Goal: Communication & Community: Answer question/provide support

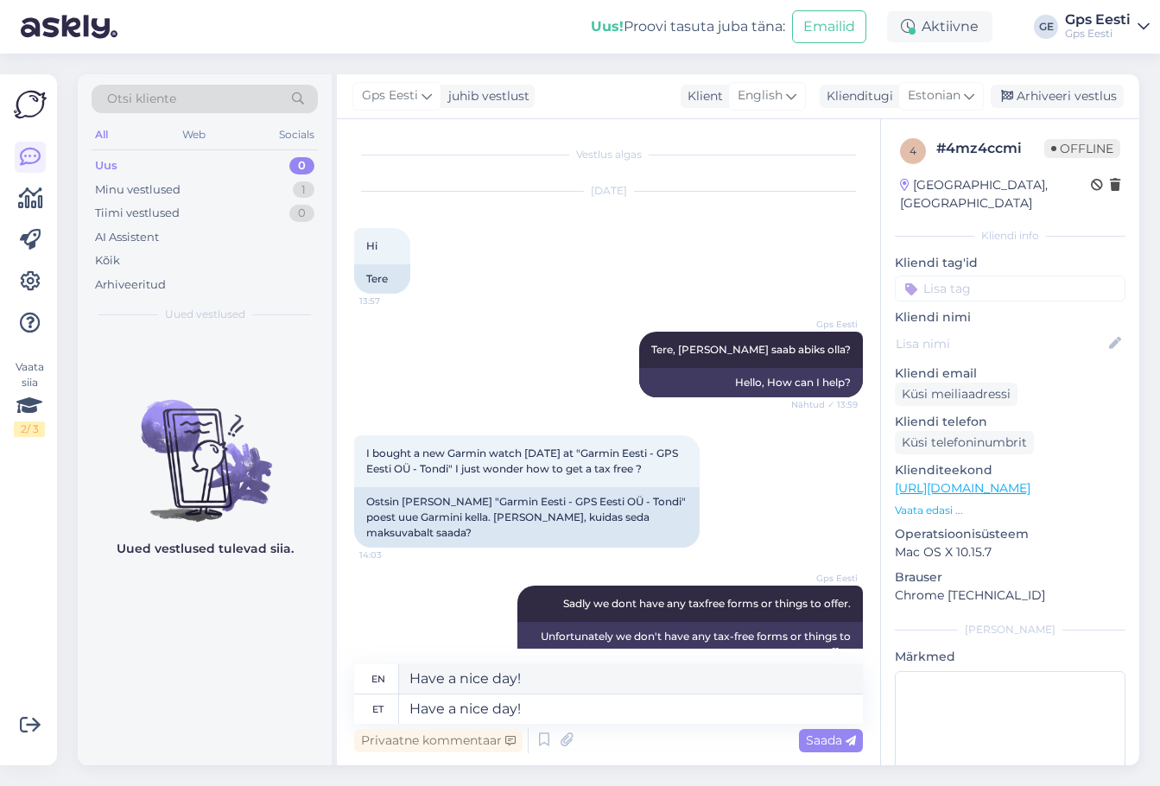
scroll to position [530, 0]
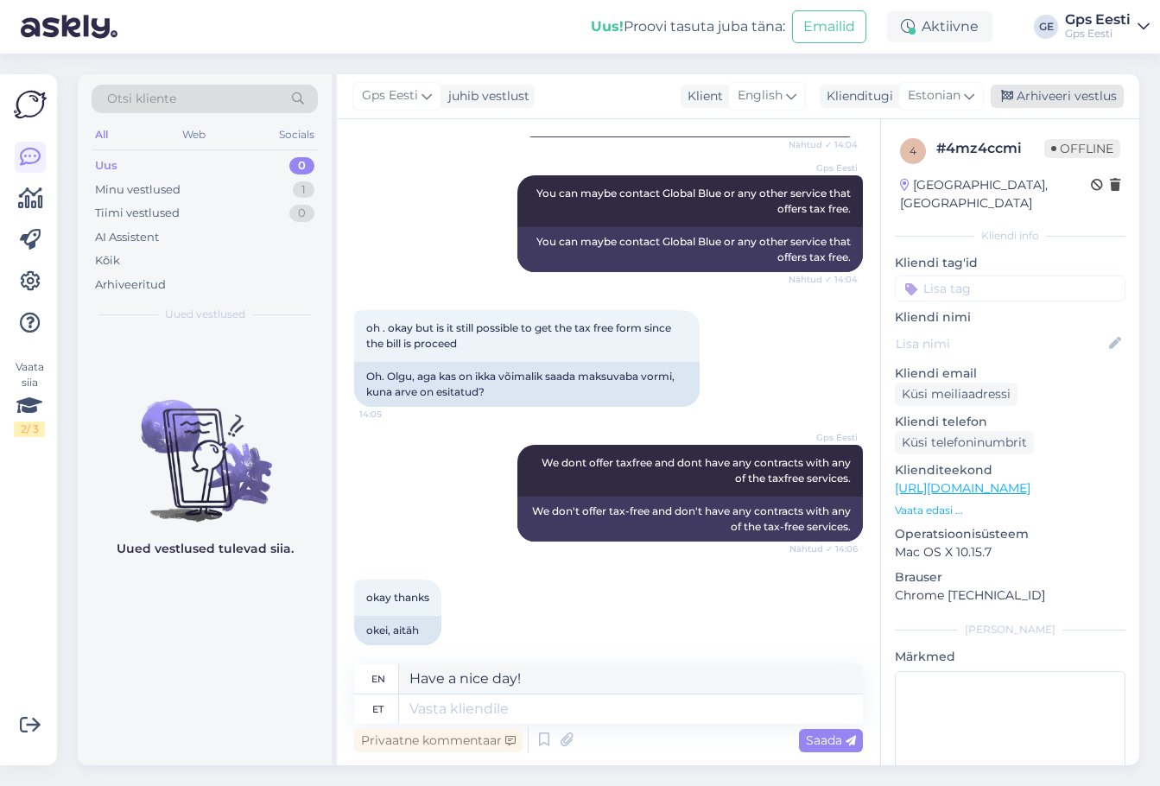
click at [1096, 96] on div "Arhiveeri vestlus" at bounding box center [1057, 96] width 133 height 23
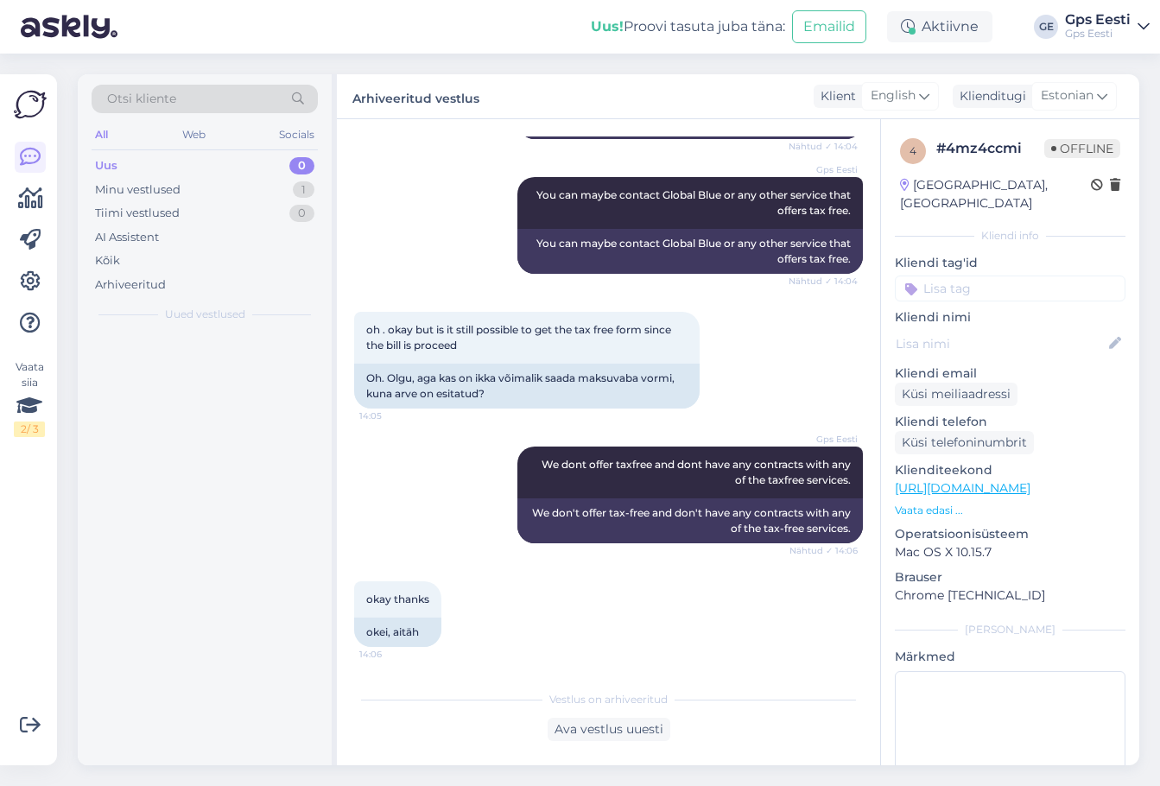
scroll to position [512, 0]
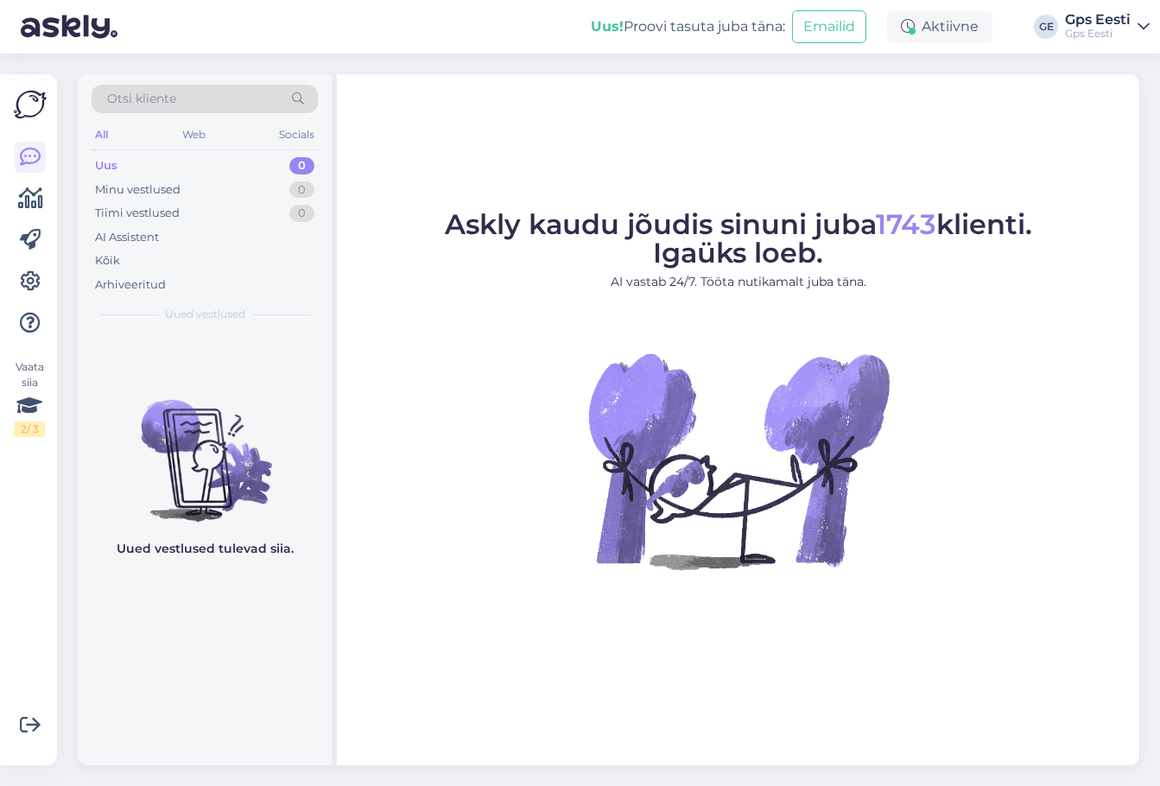
click at [446, 519] on figure "Askly kaudu jõudis sinuni juba 1743 klienti. Igaüks loeb. AI vastab 24/7. Tööta…" at bounding box center [737, 413] width 771 height 405
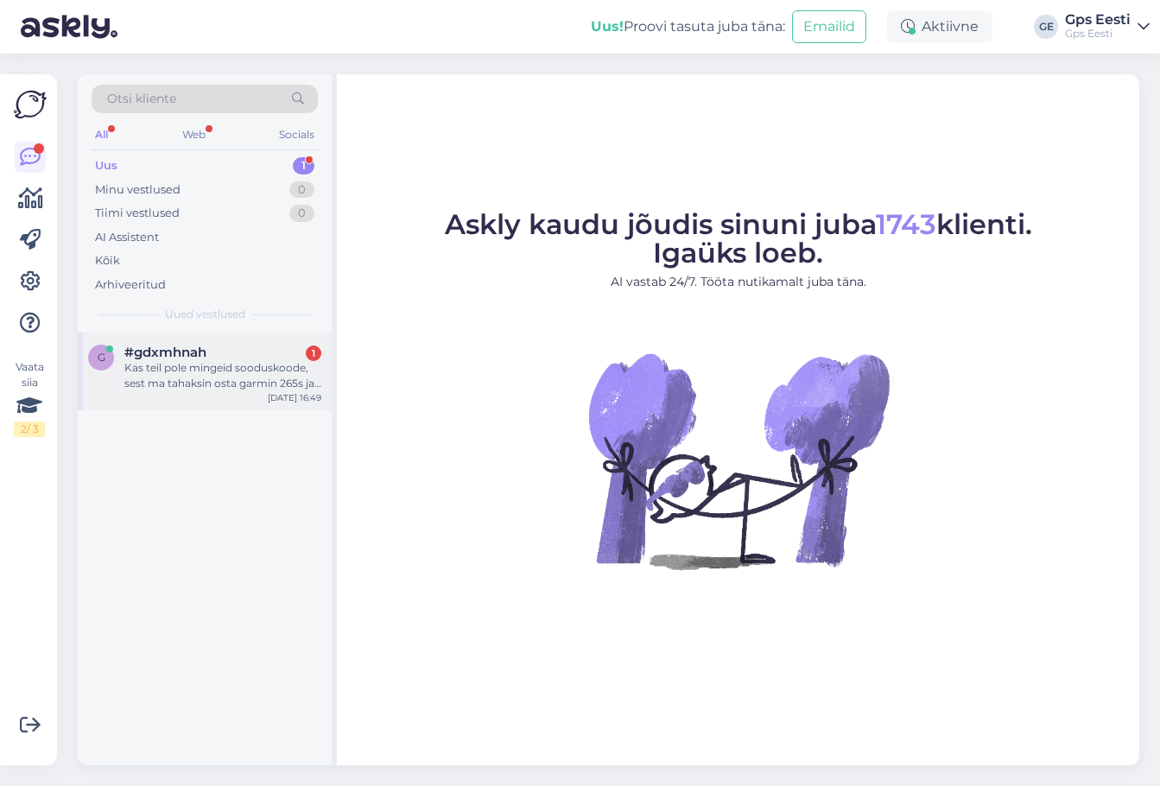
click at [184, 377] on div "Kas teil pole mingeid sooduskoode, sest ma tahaksin osta garmin 265s ja ma tean…" at bounding box center [222, 375] width 197 height 31
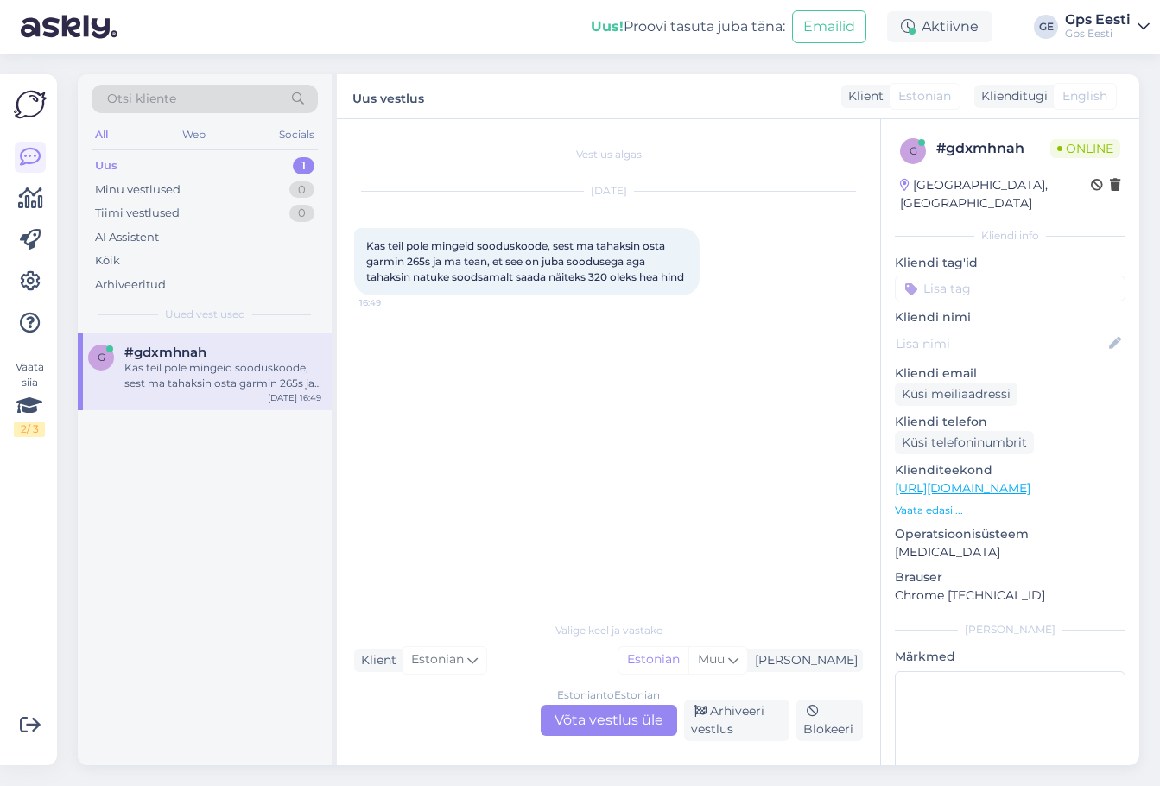
click at [603, 720] on div "Estonian to Estonian Võta vestlus üle" at bounding box center [609, 720] width 136 height 31
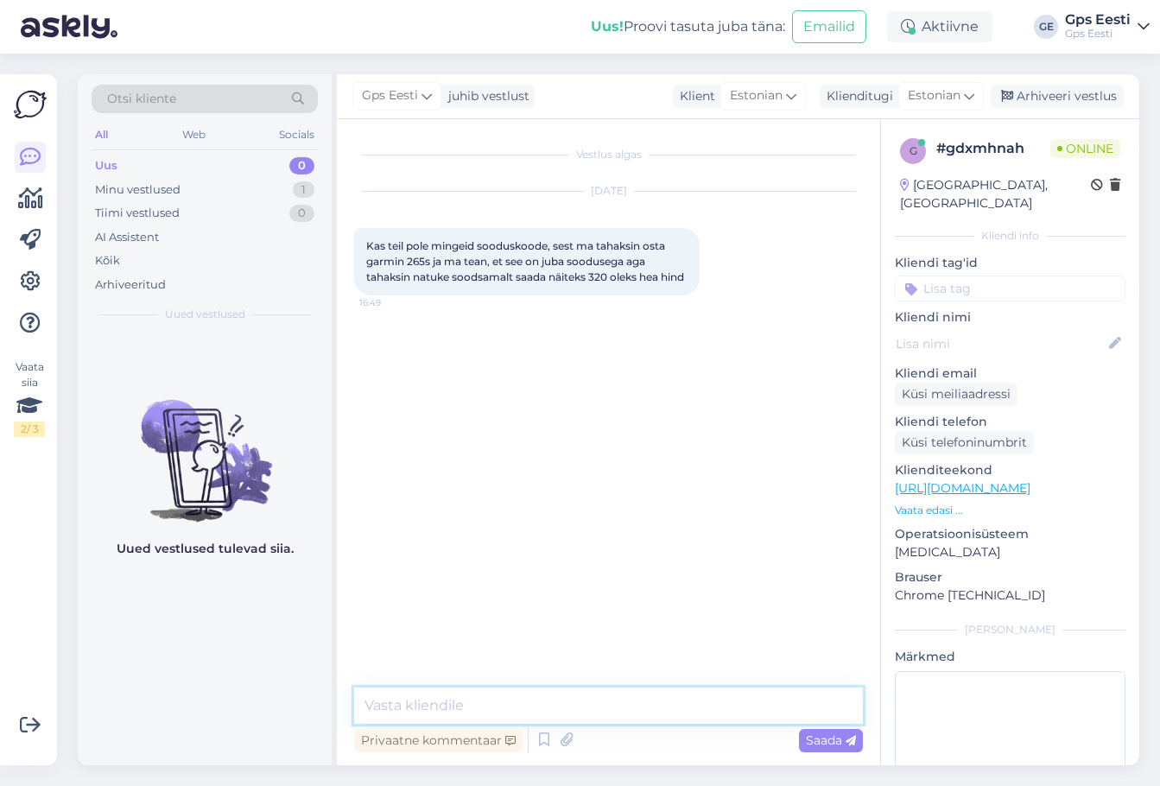
click at [553, 692] on textarea at bounding box center [608, 706] width 509 height 36
type textarea "Tere, Forerunner 265s soodushinnaga juba selle kuu lõpuni."
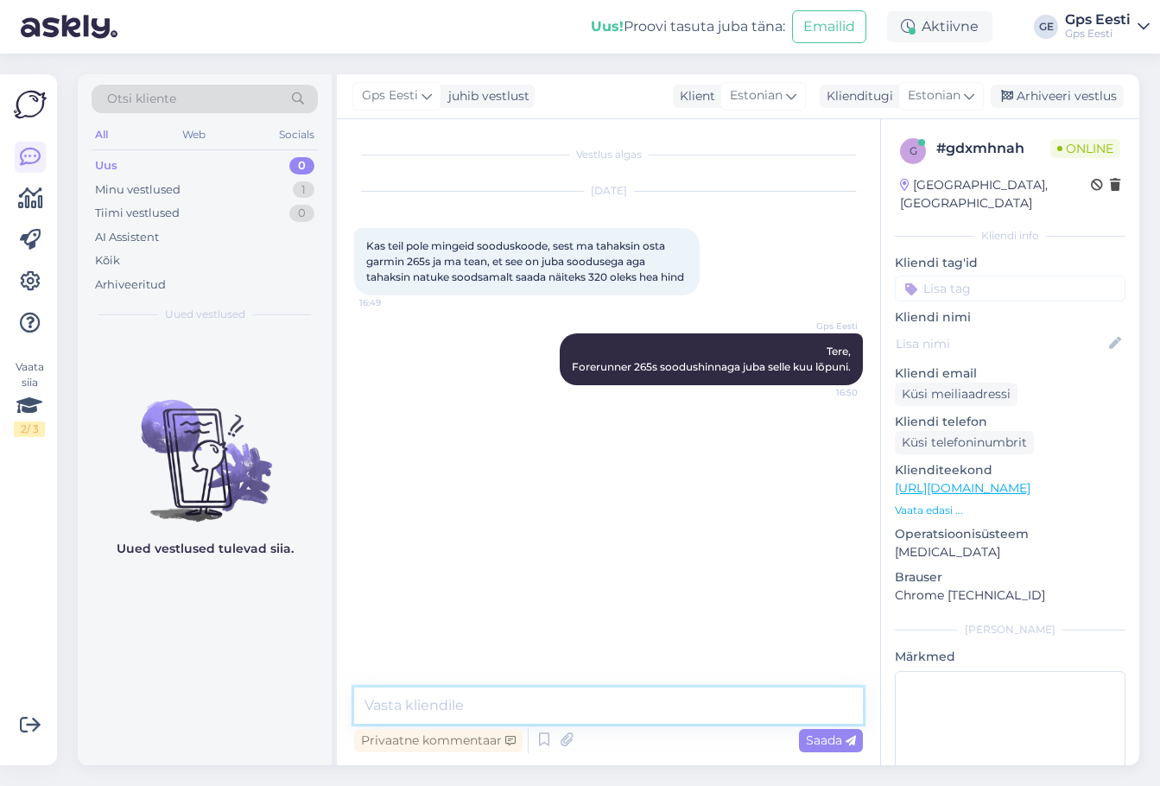
click at [554, 717] on textarea at bounding box center [608, 706] width 509 height 36
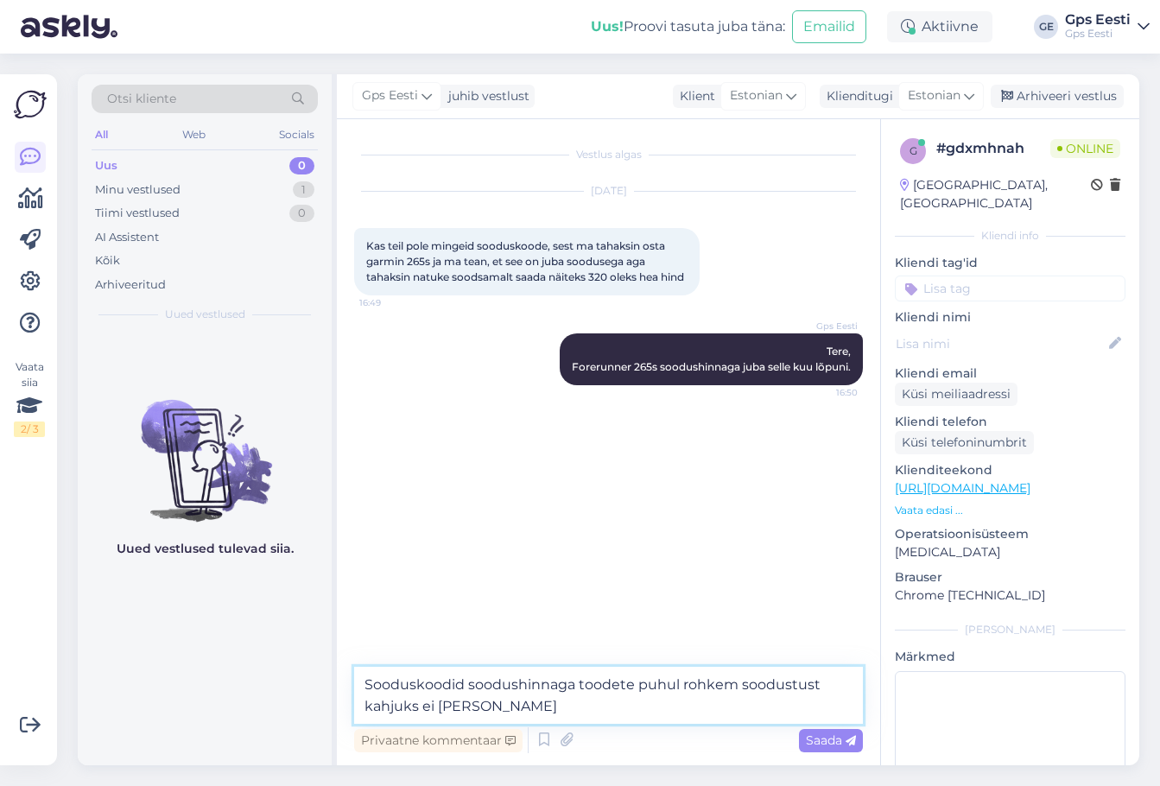
type textarea "Sooduskoodid soodushinnaga toodete puhul rohkem soodustust kahjuks ei [PERSON_N…"
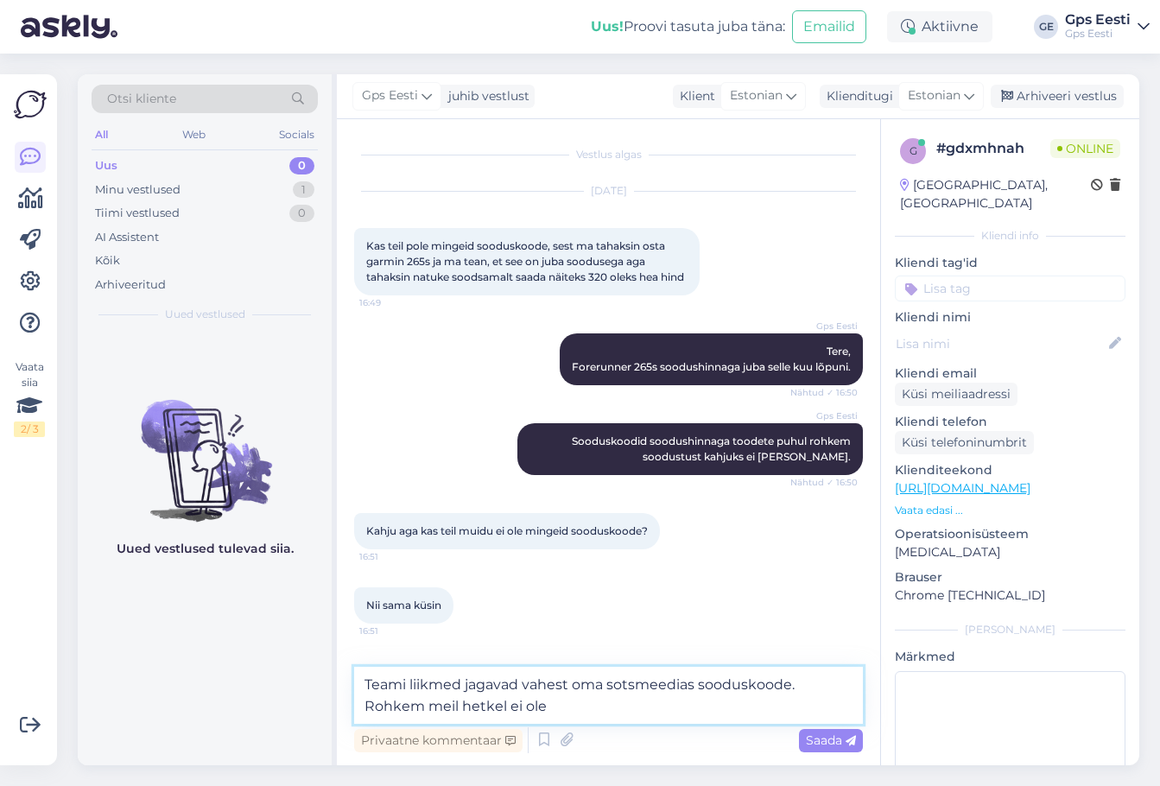
type textarea "Teami liikmed jagavad vahest oma sotsmeedias sooduskoode. Rohkem meil hetkel ei…"
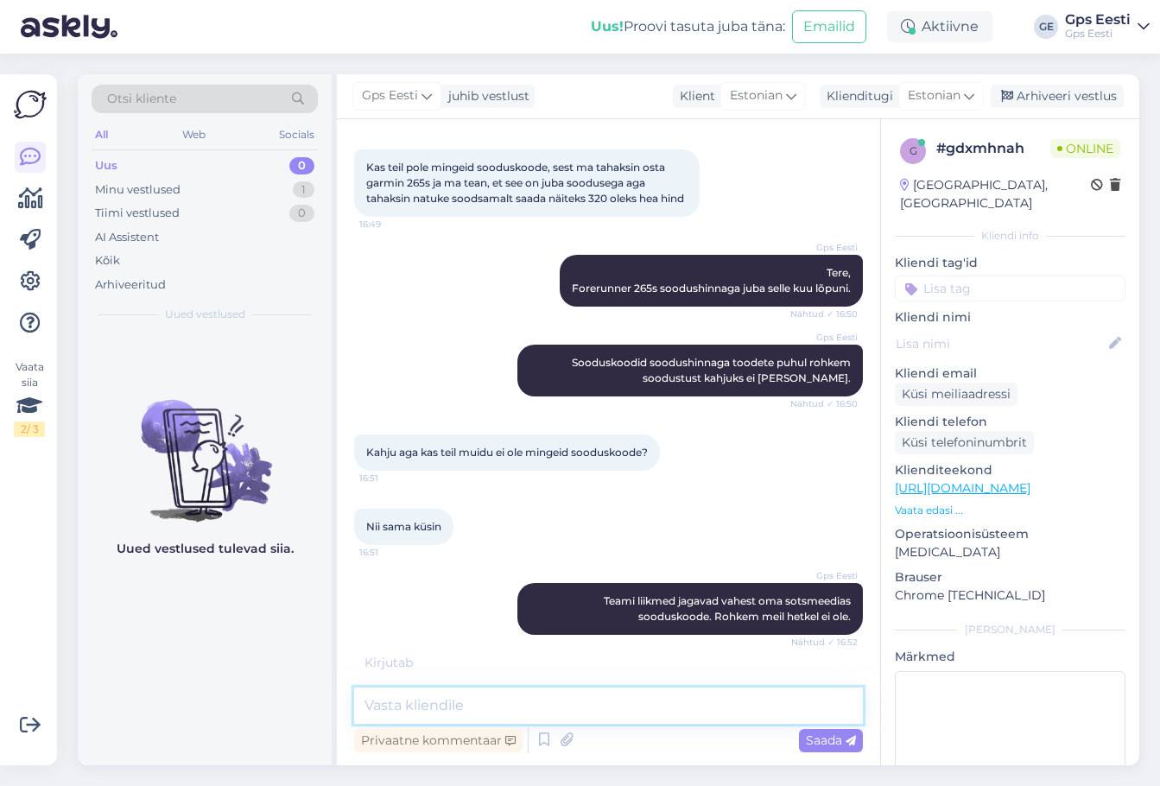
scroll to position [150, 0]
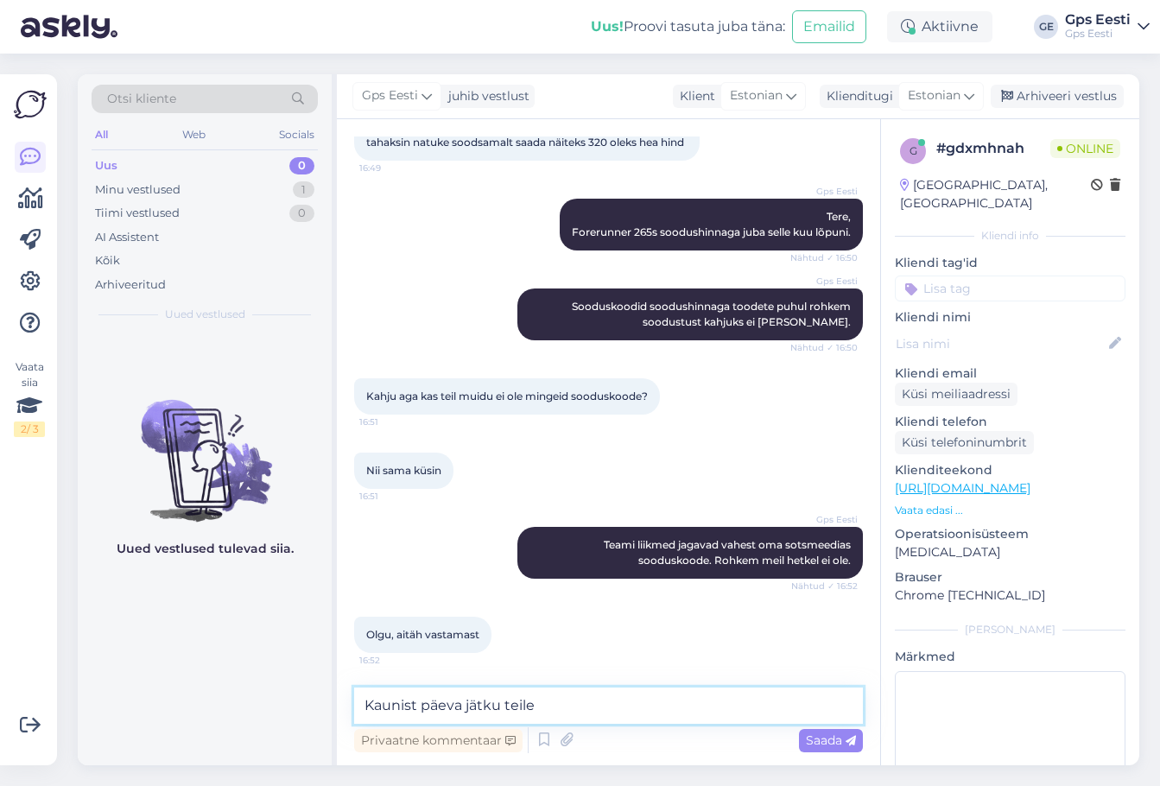
type textarea "Kaunist päeva jätku teile!"
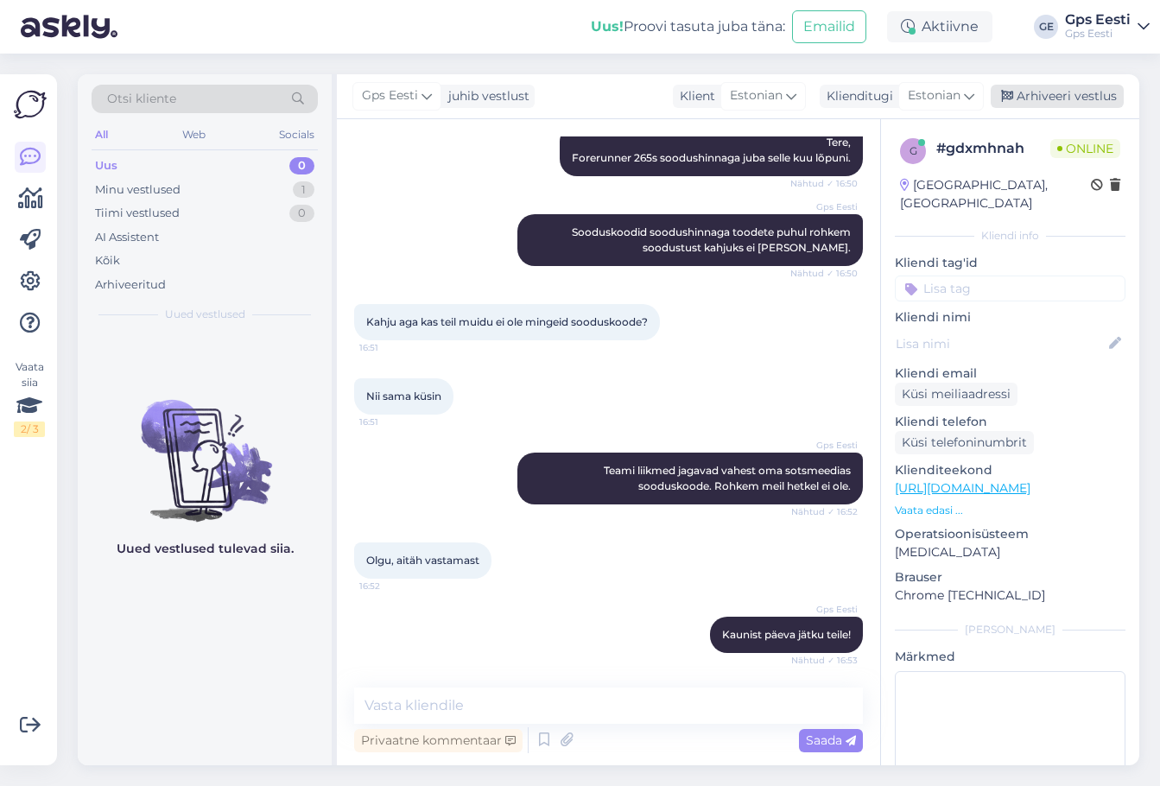
click at [1055, 102] on div "Arhiveeri vestlus" at bounding box center [1057, 96] width 133 height 23
